Goal: Contribute content

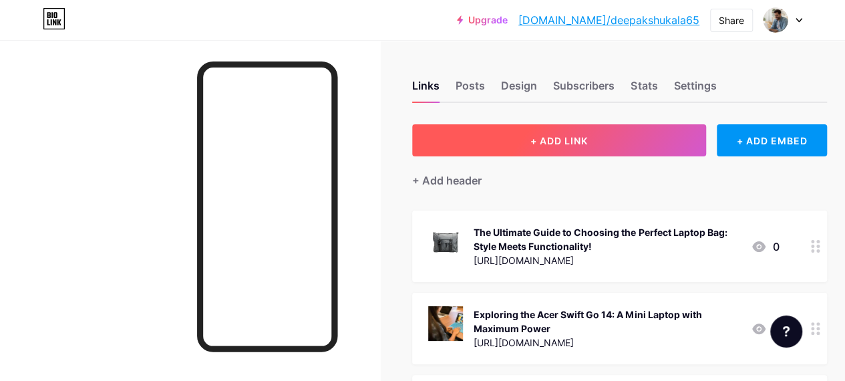
drag, startPoint x: 543, startPoint y: 158, endPoint x: 552, endPoint y: 129, distance: 30.8
click at [552, 129] on button "+ ADD LINK" at bounding box center [559, 140] width 294 height 32
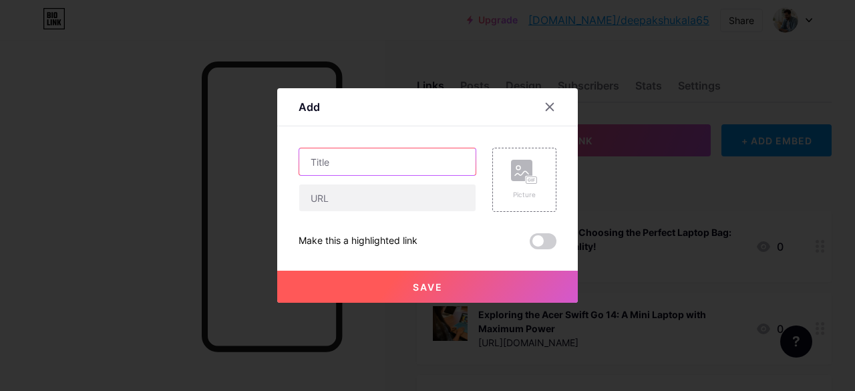
click at [354, 161] on input "text" at bounding box center [387, 161] width 176 height 27
paste input "Thin and Light Laptops vs. Traditional Laptops: Which One Should You Buy?"
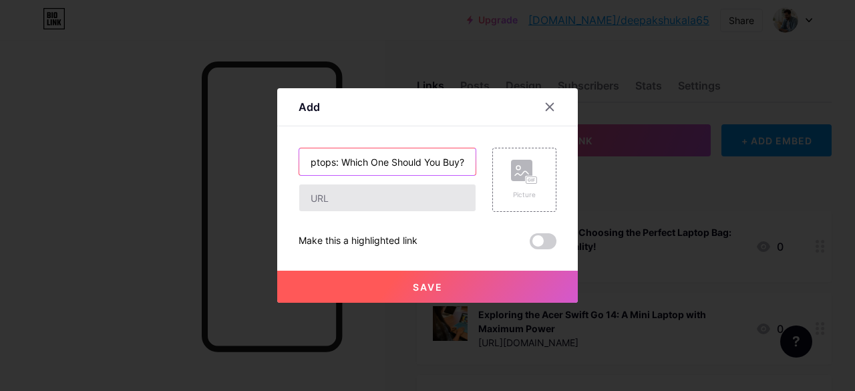
type input "Thin and Light Laptops vs. Traditional Laptops: Which One Should You Buy?"
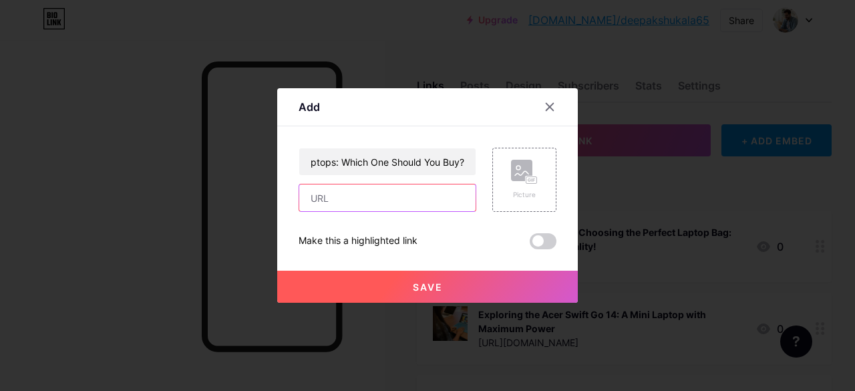
scroll to position [0, 0]
click at [377, 200] on input "text" at bounding box center [387, 197] width 176 height 27
paste input "[URL][DOMAIN_NAME]"
type input "[URL][DOMAIN_NAME]"
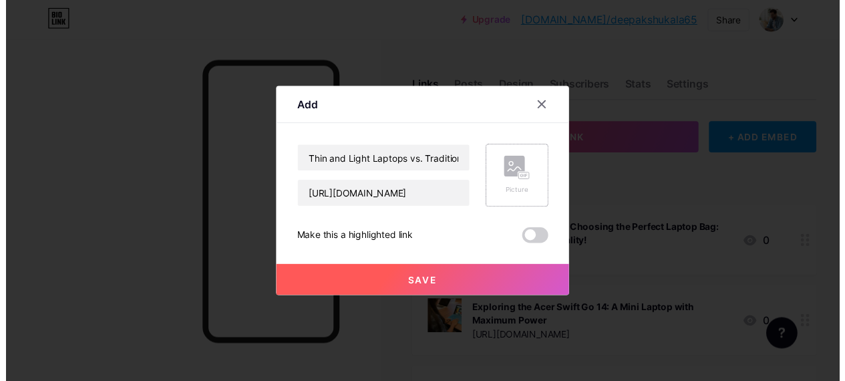
scroll to position [0, 0]
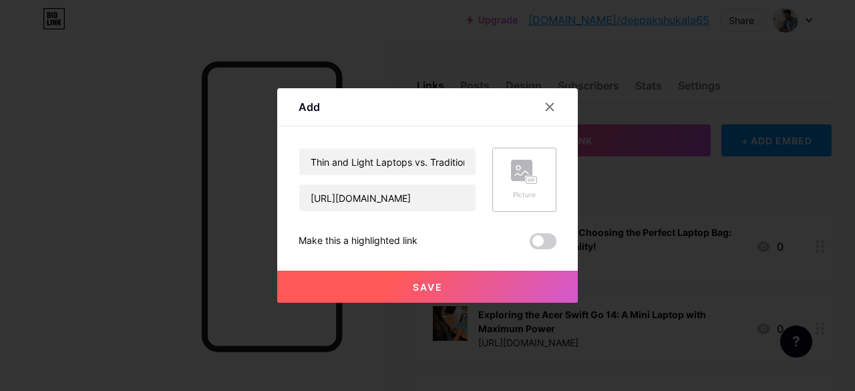
click at [545, 187] on div "Picture" at bounding box center [524, 180] width 64 height 64
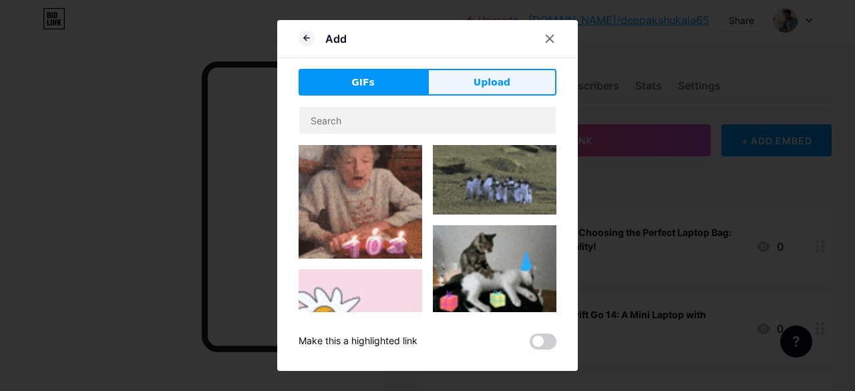
click at [456, 71] on button "Upload" at bounding box center [491, 82] width 129 height 27
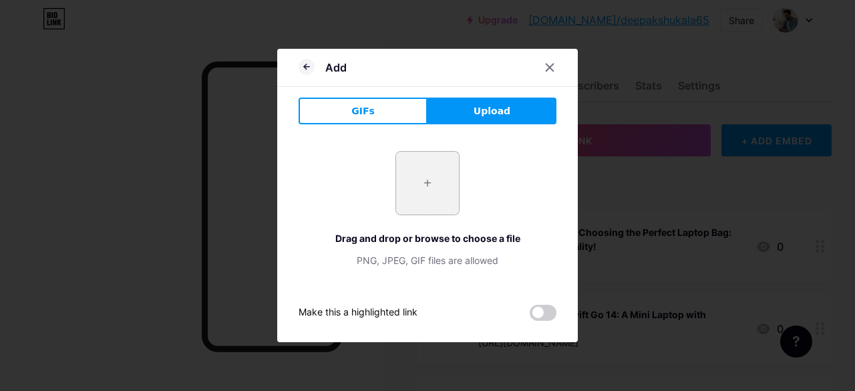
click at [426, 192] on input "file" at bounding box center [427, 183] width 63 height 63
type input "C:\fakepath\Swift-14-AI-Touchsku.jpg"
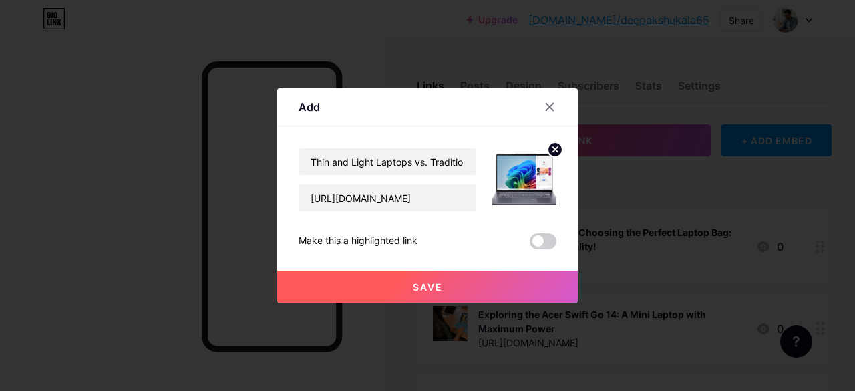
click at [469, 289] on button "Save" at bounding box center [427, 287] width 301 height 32
